Goal: Use online tool/utility: Utilize a website feature to perform a specific function

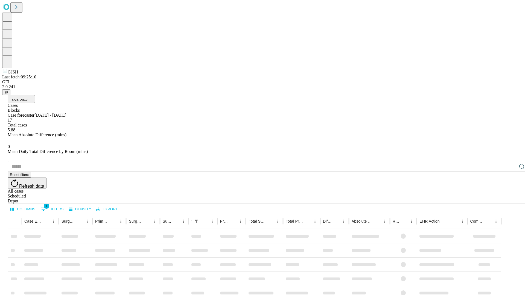
click at [27, 98] on span "Table View" at bounding box center [18, 100] width 17 height 4
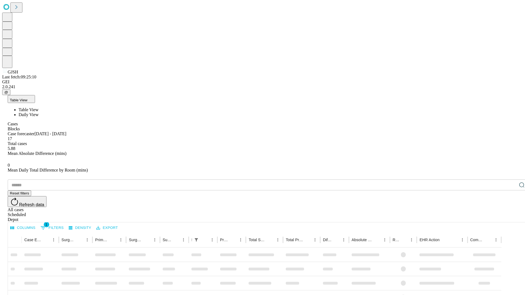
click at [39, 112] on span "Daily View" at bounding box center [29, 114] width 20 height 5
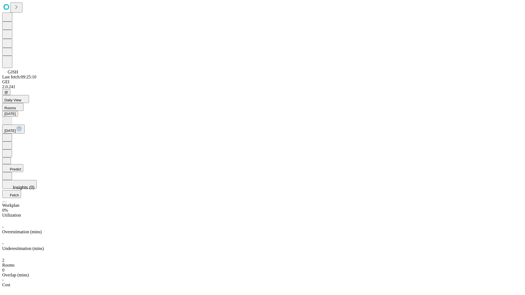
click at [23, 164] on button "Predict" at bounding box center [12, 168] width 21 height 8
